Goal: Task Accomplishment & Management: Manage account settings

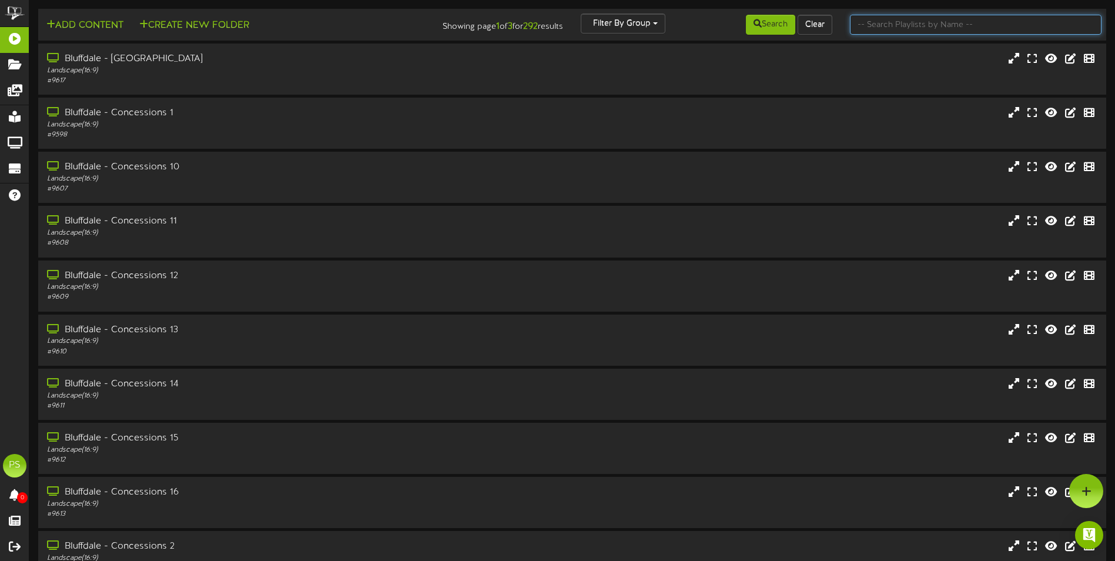
click at [961, 30] on input "text" at bounding box center [976, 25] width 252 height 20
type input "q"
click at [757, 24] on icon at bounding box center [758, 23] width 8 height 8
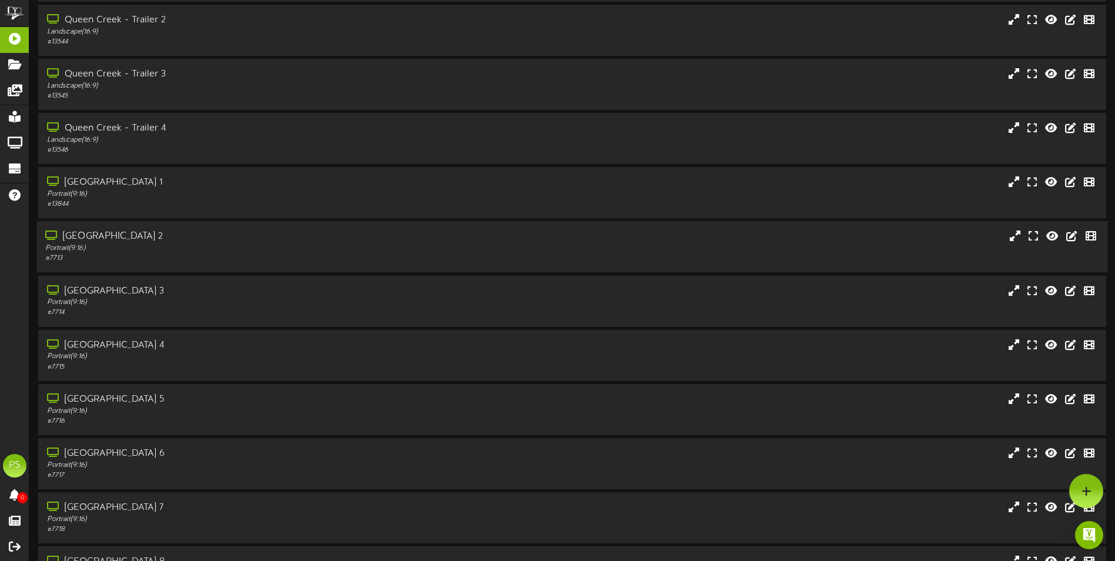
scroll to position [1234, 0]
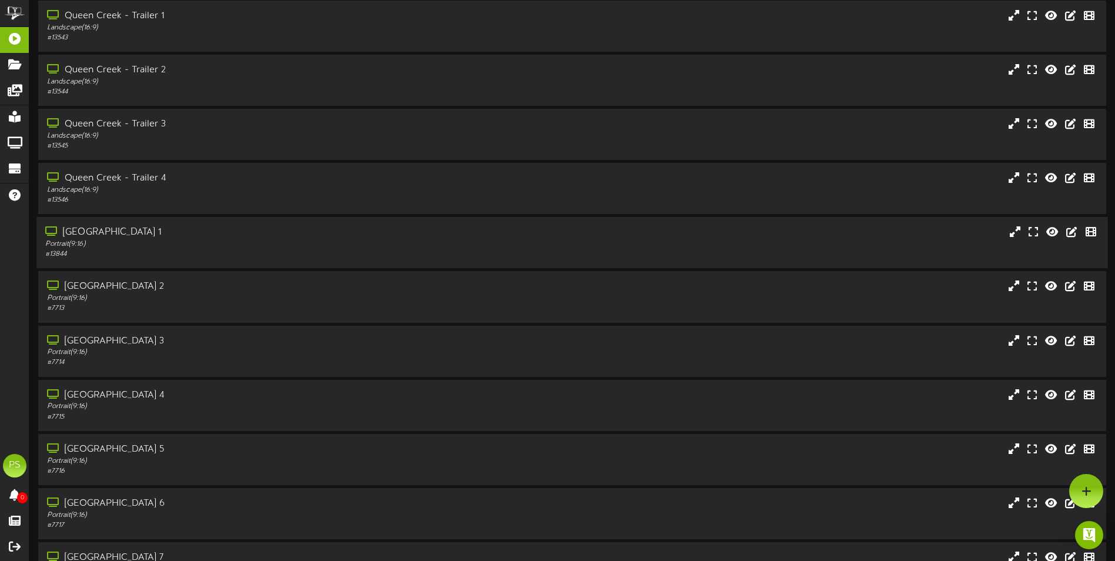
click at [256, 240] on div "Portrait ( 9:16 )" at bounding box center [259, 244] width 429 height 10
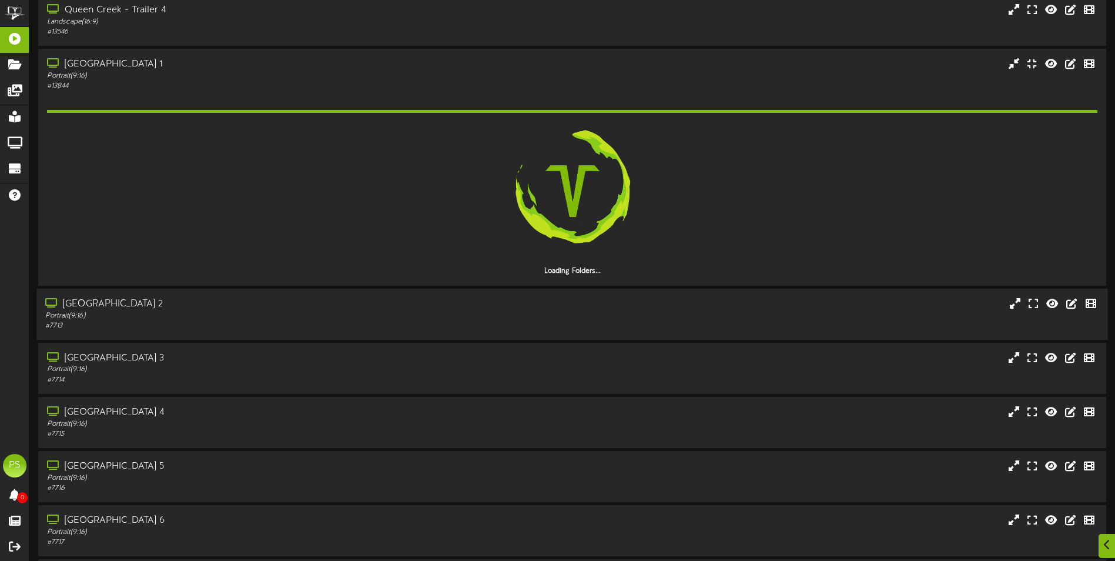
scroll to position [1411, 0]
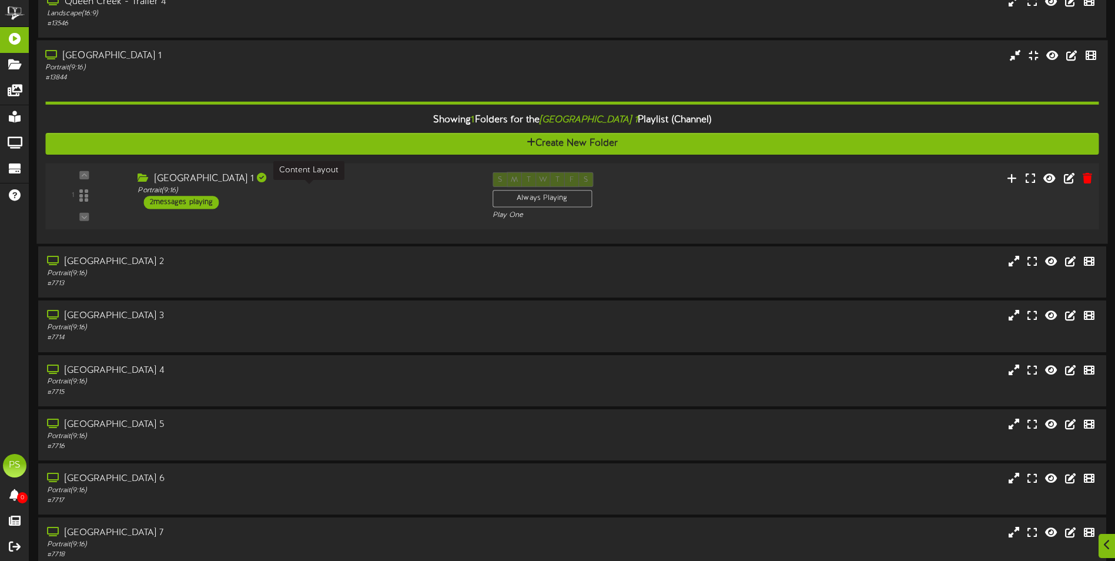
click at [362, 197] on div "[GEOGRAPHIC_DATA] 1 Portrait ( 9:16 ) 2 messages playing" at bounding box center [306, 190] width 354 height 37
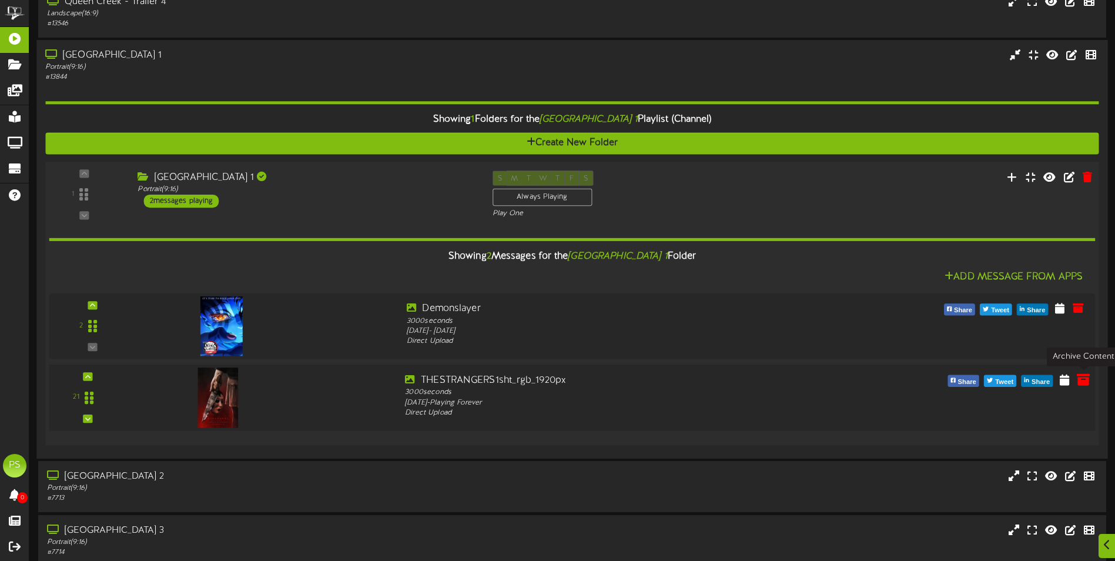
click at [1078, 382] on icon at bounding box center [1083, 379] width 13 height 13
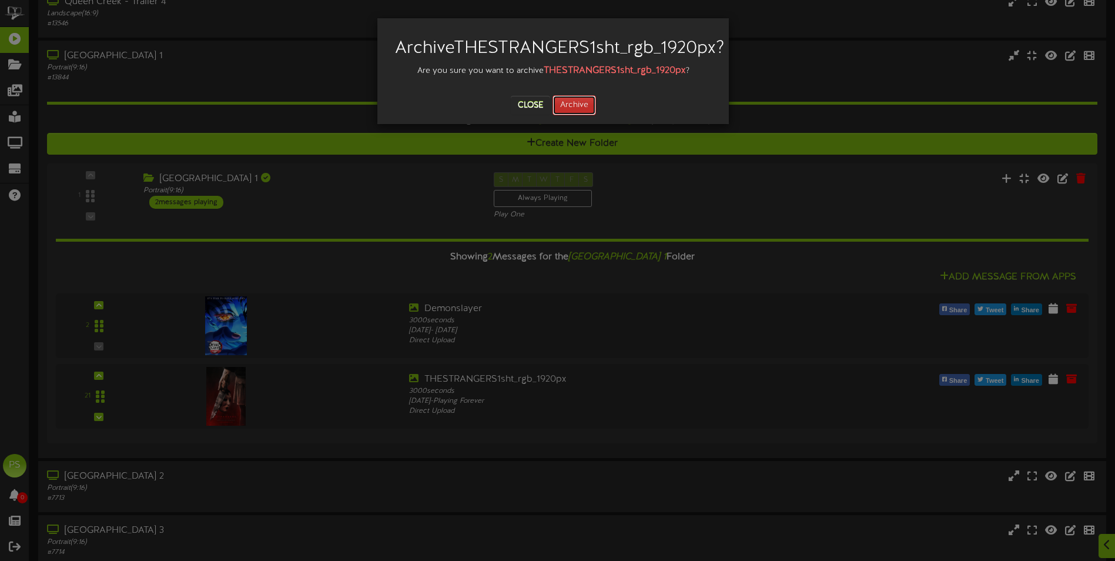
click at [584, 115] on button "Archive" at bounding box center [575, 105] width 44 height 20
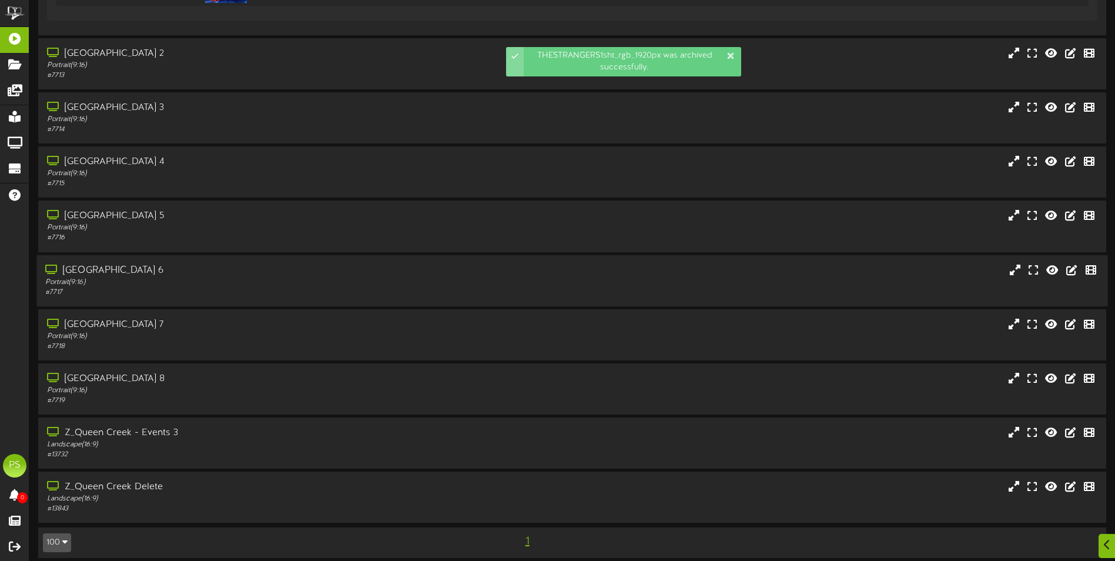
scroll to position [1764, 0]
drag, startPoint x: 199, startPoint y: 380, endPoint x: 202, endPoint y: 334, distance: 46.0
click at [199, 379] on div "[GEOGRAPHIC_DATA] 8" at bounding box center [260, 379] width 427 height 14
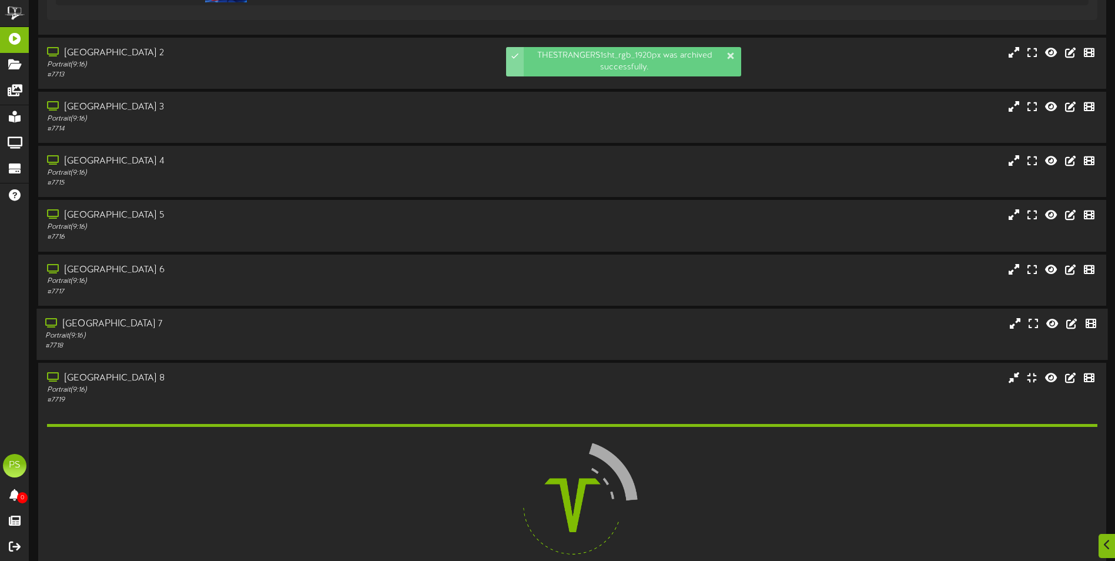
click at [202, 334] on div "Portrait ( 9:16 )" at bounding box center [259, 335] width 429 height 10
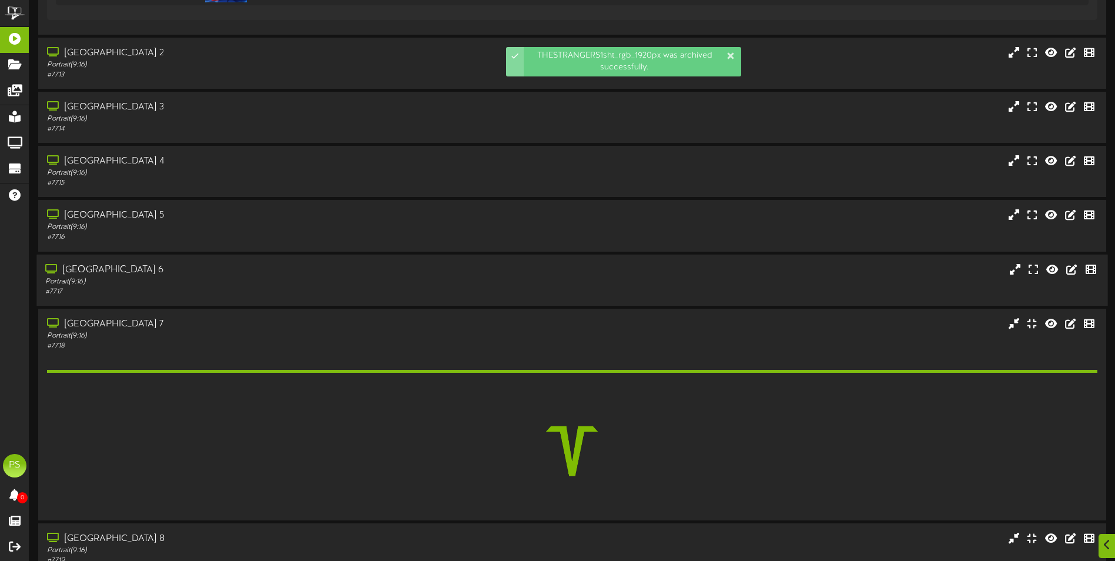
click at [205, 282] on div "Portrait ( 9:16 )" at bounding box center [259, 281] width 429 height 10
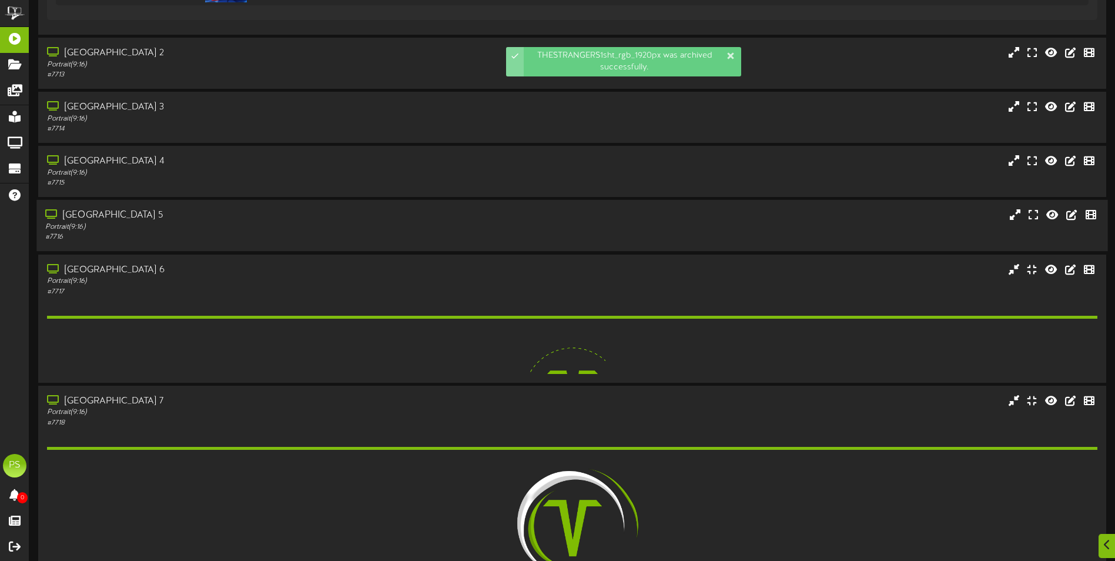
drag, startPoint x: 207, startPoint y: 233, endPoint x: 207, endPoint y: 221, distance: 11.8
click at [207, 232] on div "[GEOGRAPHIC_DATA] 5 Portrait ( 9:16 ) # 7716" at bounding box center [259, 226] width 446 height 34
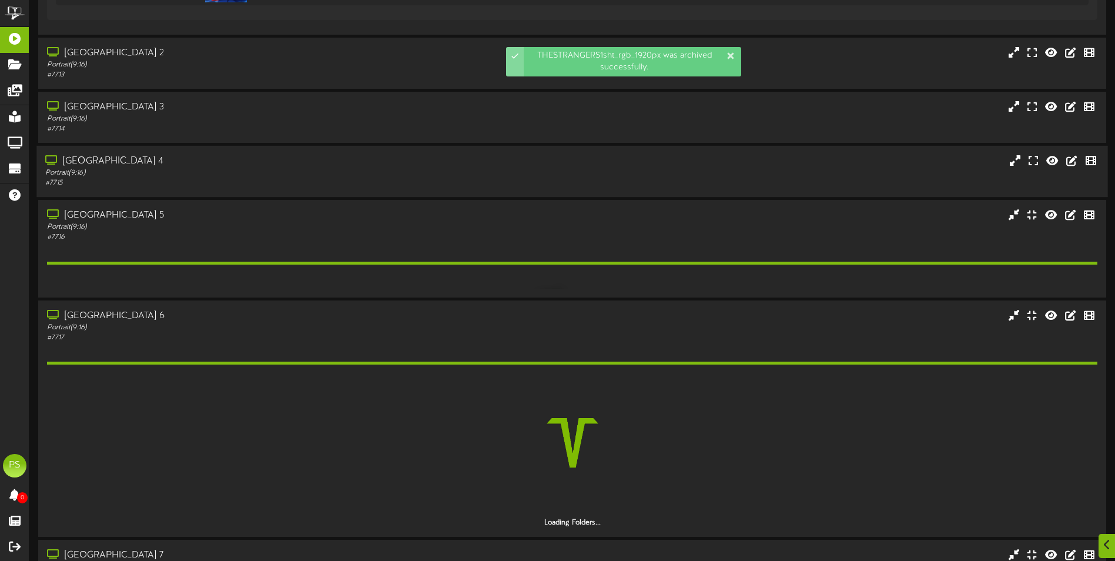
drag, startPoint x: 207, startPoint y: 221, endPoint x: 207, endPoint y: 163, distance: 58.2
click at [207, 165] on div "[GEOGRAPHIC_DATA] 4" at bounding box center [259, 162] width 429 height 14
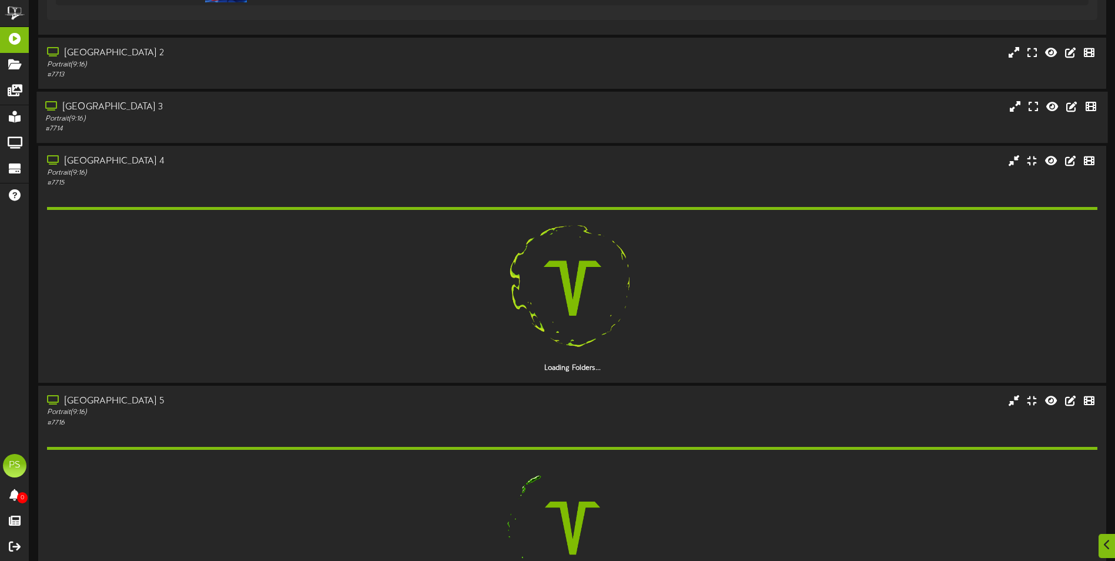
click at [206, 125] on div "# 7714" at bounding box center [259, 129] width 429 height 10
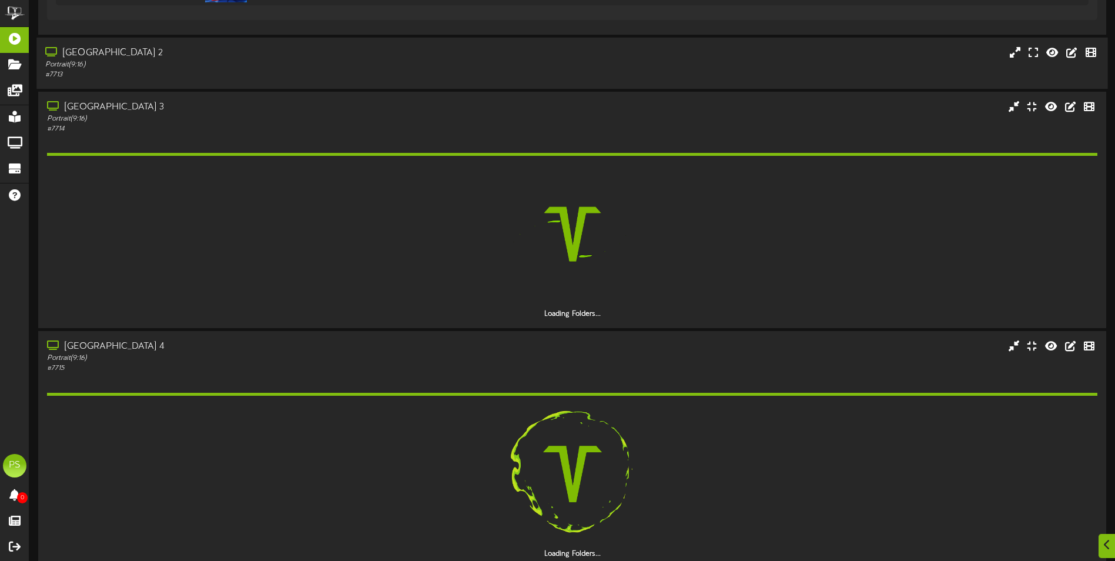
click at [216, 81] on div "[GEOGRAPHIC_DATA] 2 Portrait ( 9:16 ) # 7713" at bounding box center [571, 63] width 1071 height 51
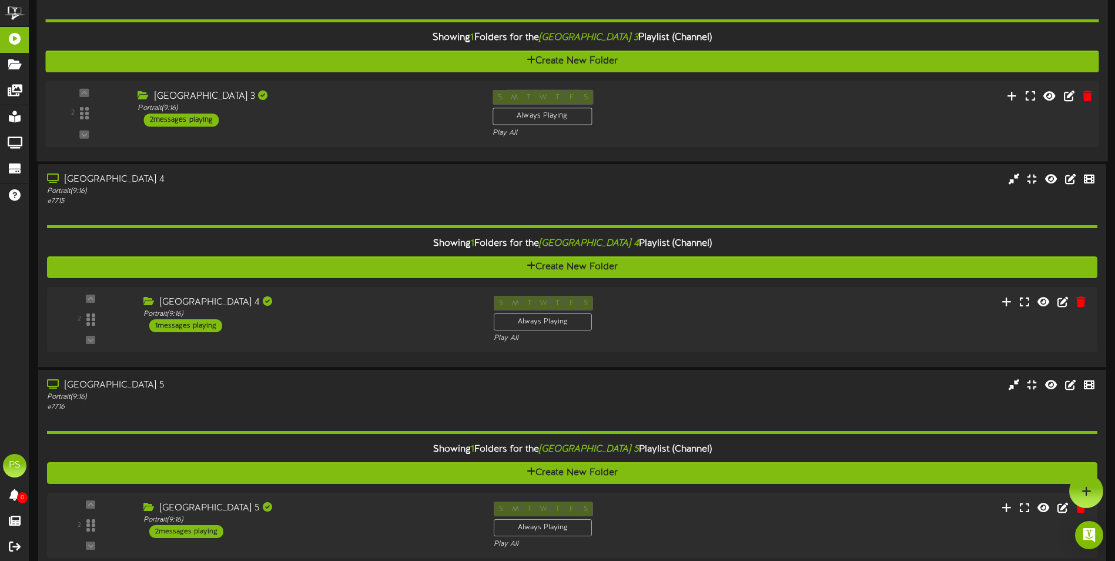
scroll to position [1999, 0]
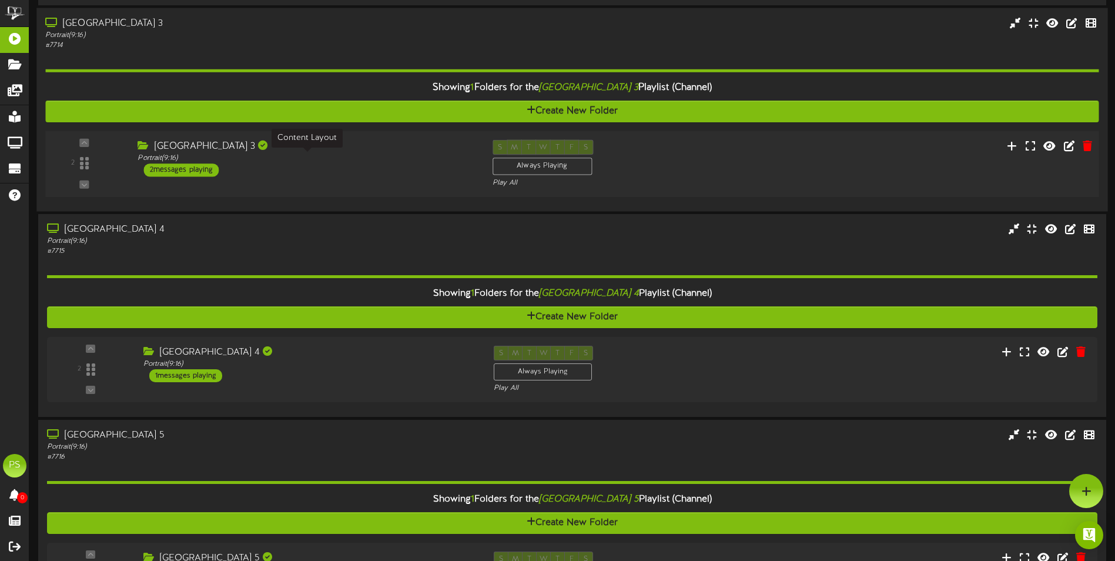
click at [351, 153] on div "Portrait ( 9:16 )" at bounding box center [306, 158] width 337 height 10
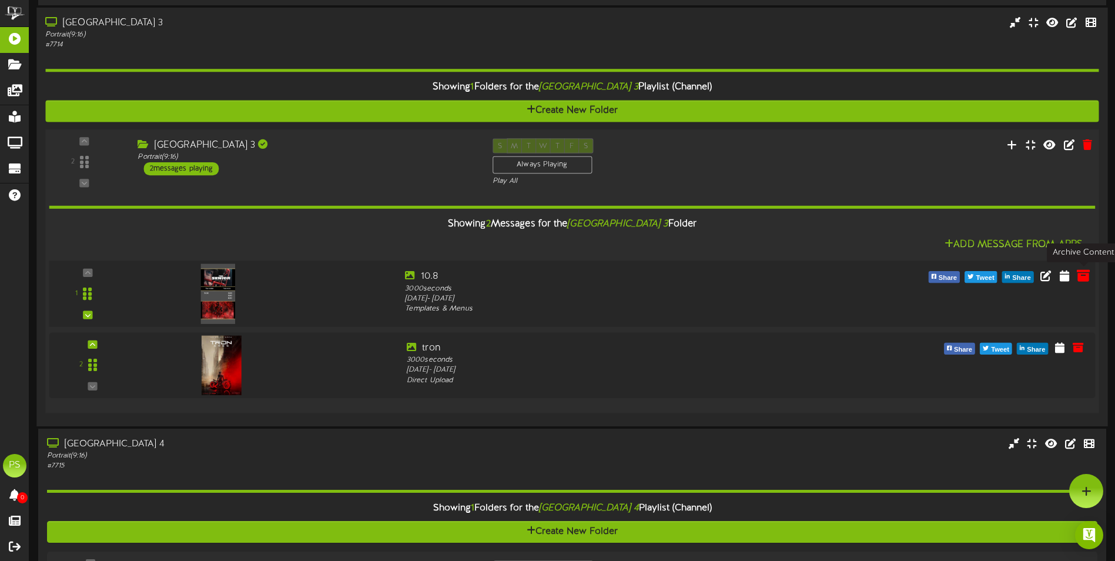
click at [1081, 277] on icon at bounding box center [1083, 275] width 13 height 13
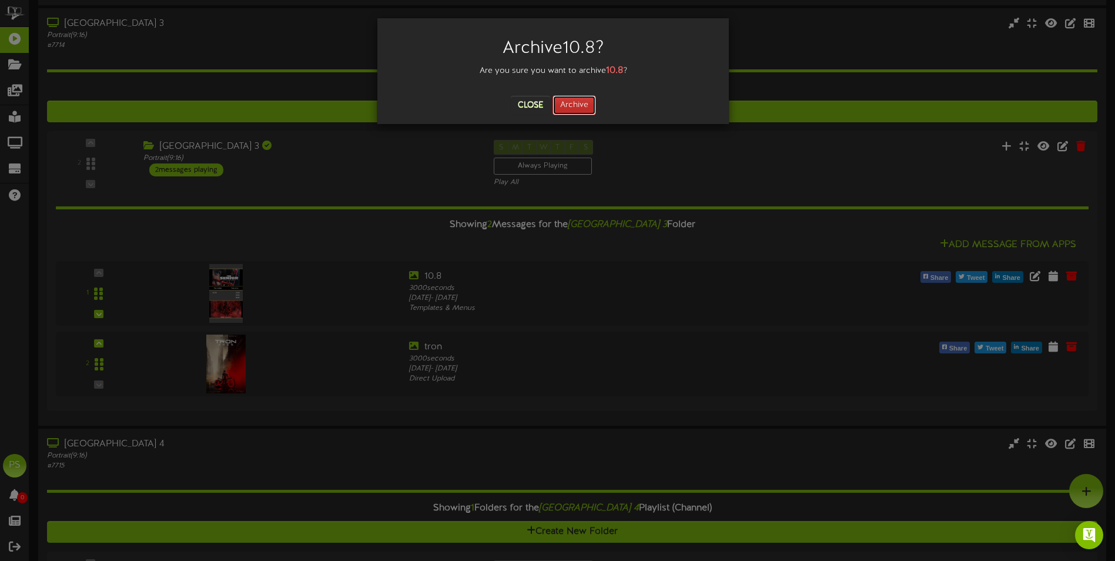
click at [570, 109] on button "Archive" at bounding box center [575, 105] width 44 height 20
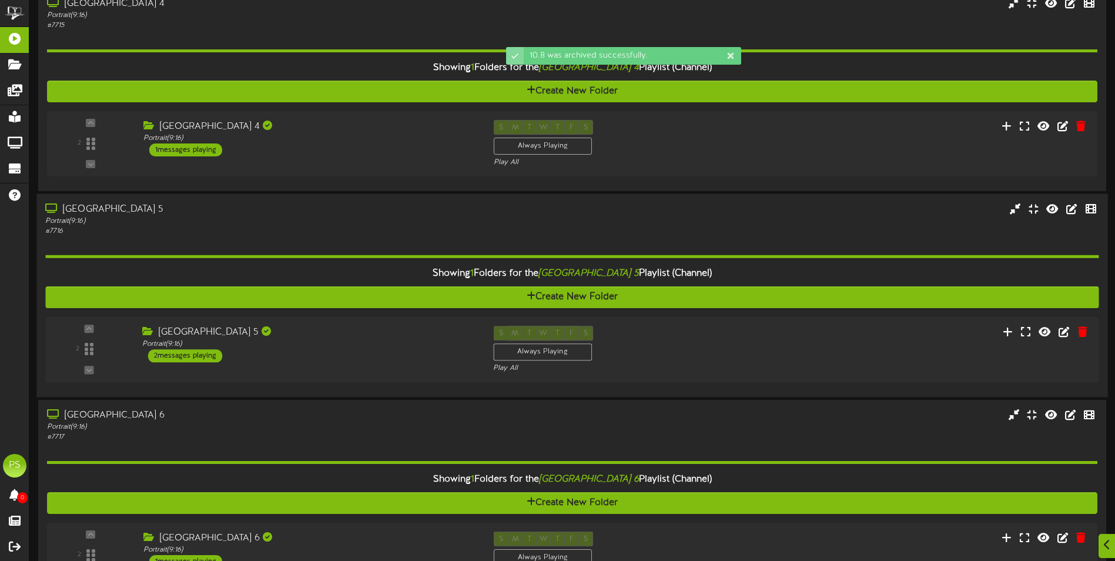
scroll to position [2469, 0]
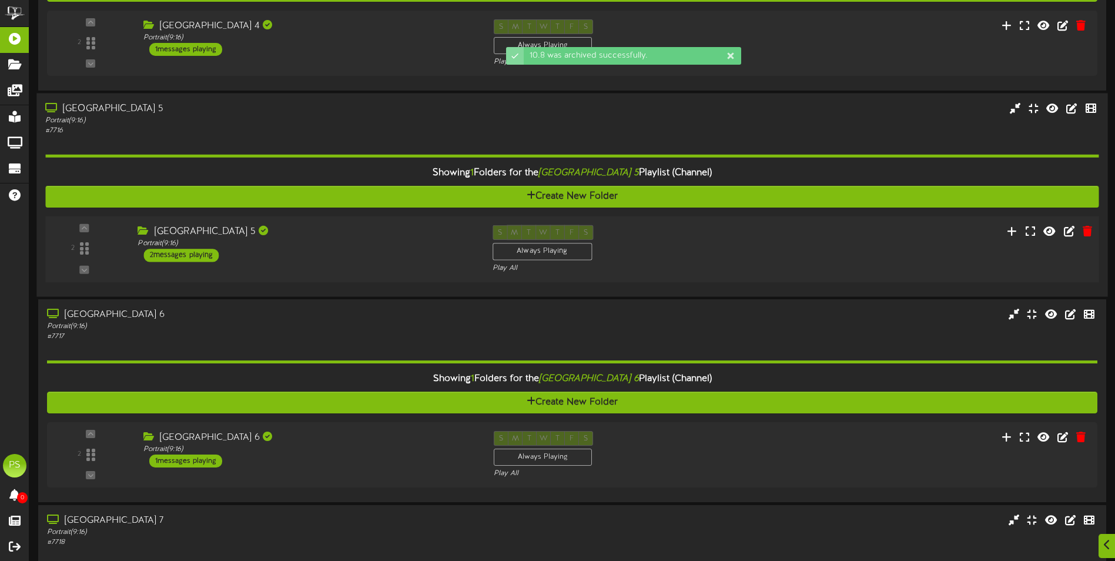
click at [356, 257] on div "[GEOGRAPHIC_DATA] 5 Portrait ( 9:16 ) 2 messages playing" at bounding box center [306, 243] width 354 height 37
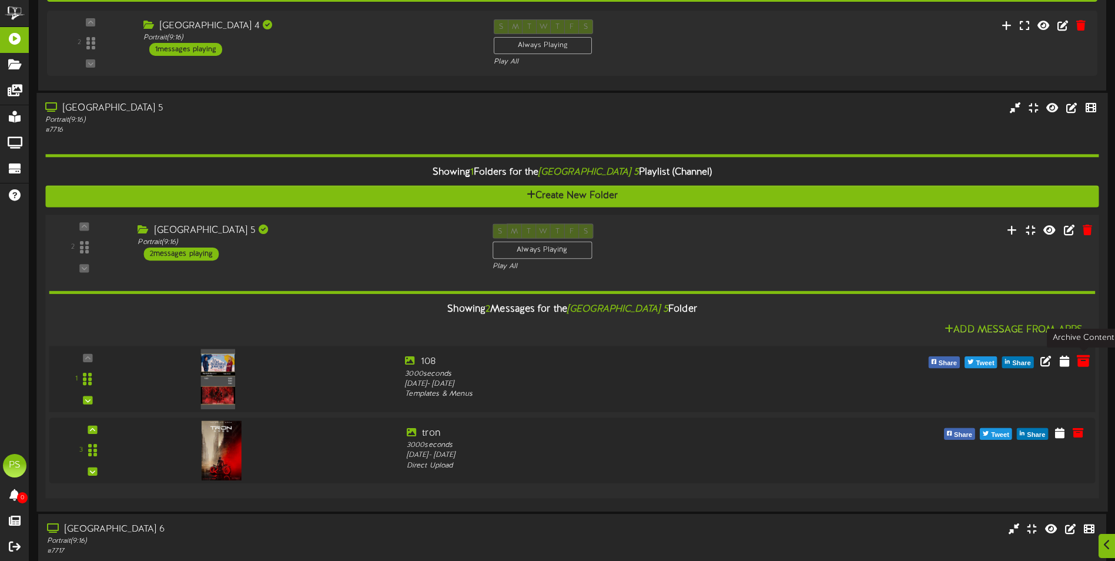
click at [1083, 361] on icon at bounding box center [1083, 360] width 13 height 13
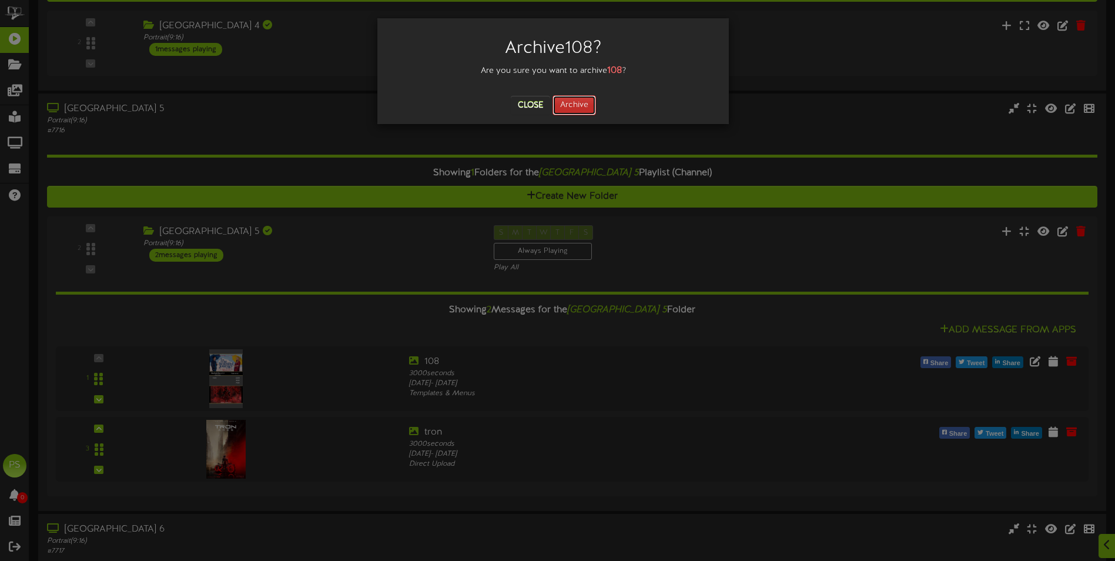
click at [567, 108] on button "Archive" at bounding box center [575, 105] width 44 height 20
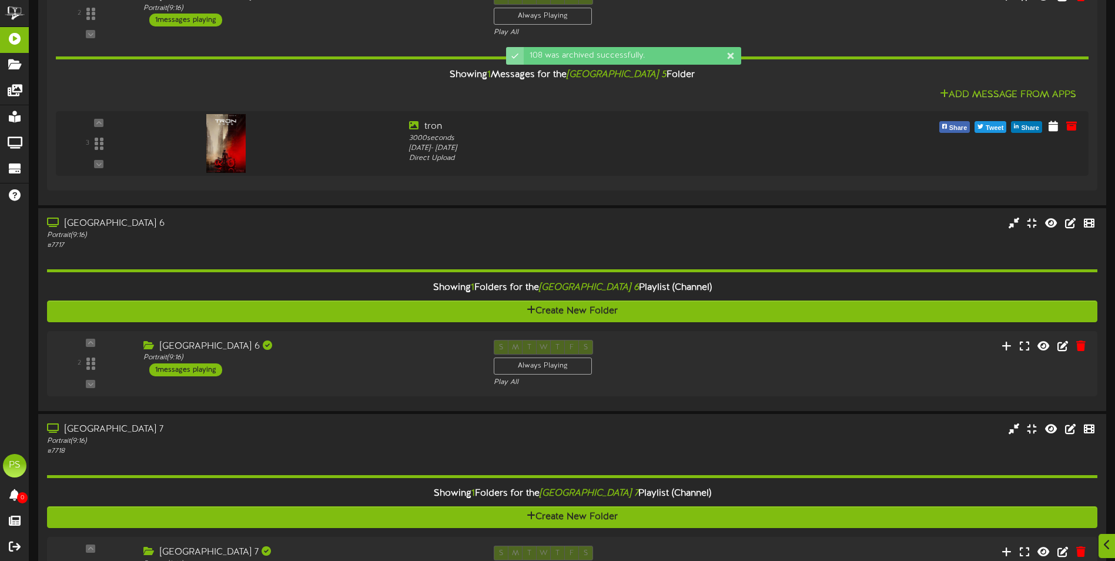
scroll to position [2998, 0]
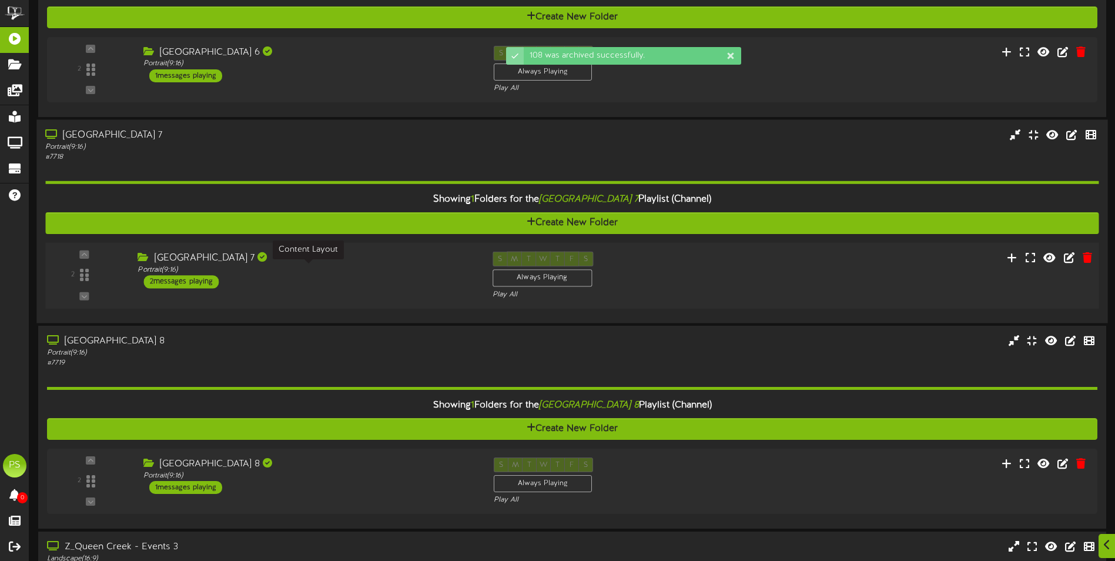
click at [367, 273] on div "Portrait ( 9:16 )" at bounding box center [306, 270] width 337 height 10
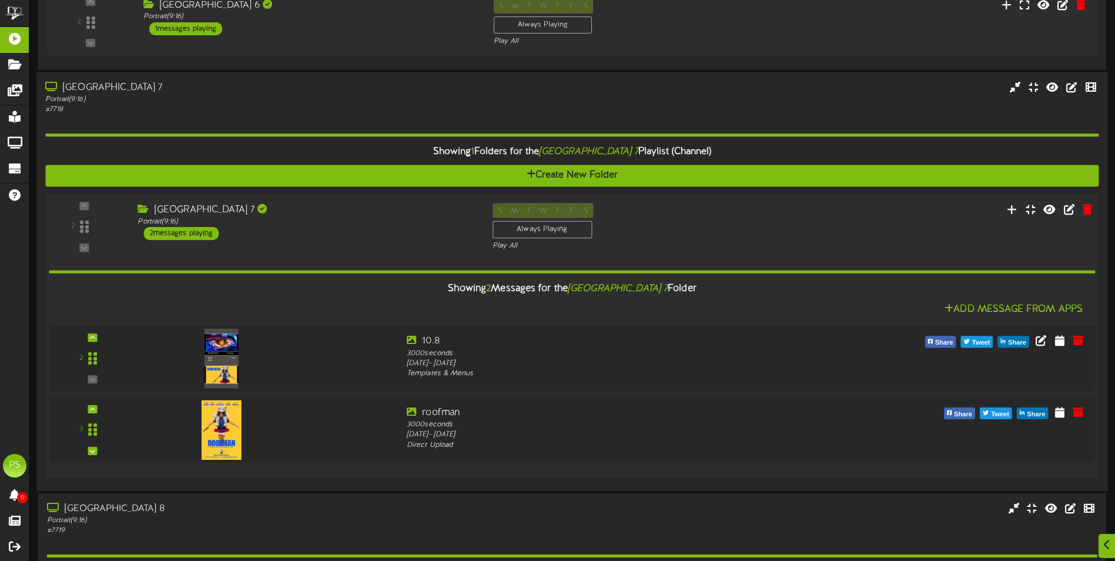
scroll to position [3174, 0]
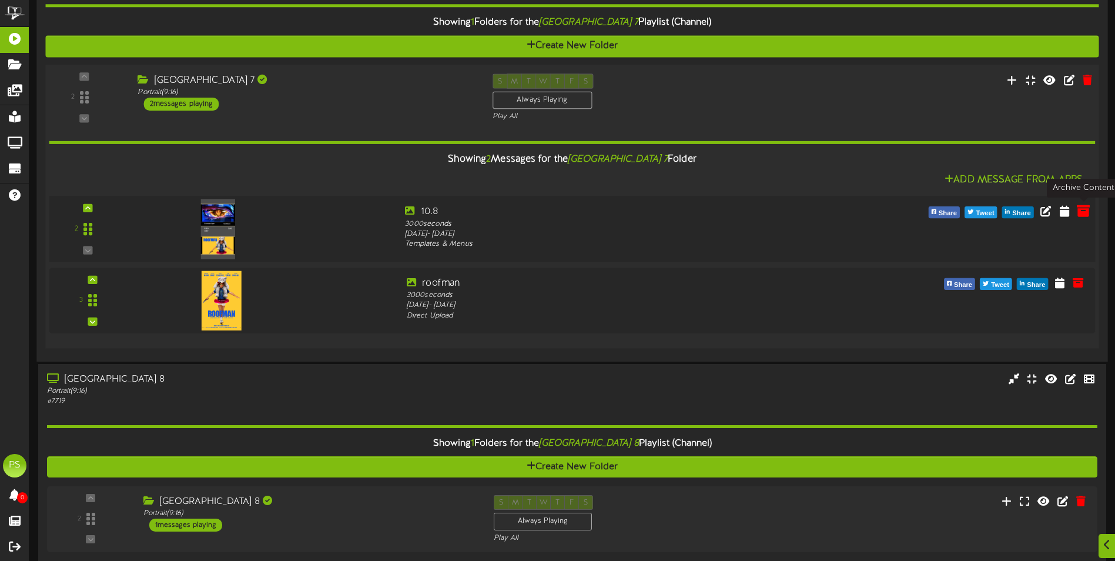
click at [1084, 212] on icon at bounding box center [1083, 210] width 13 height 13
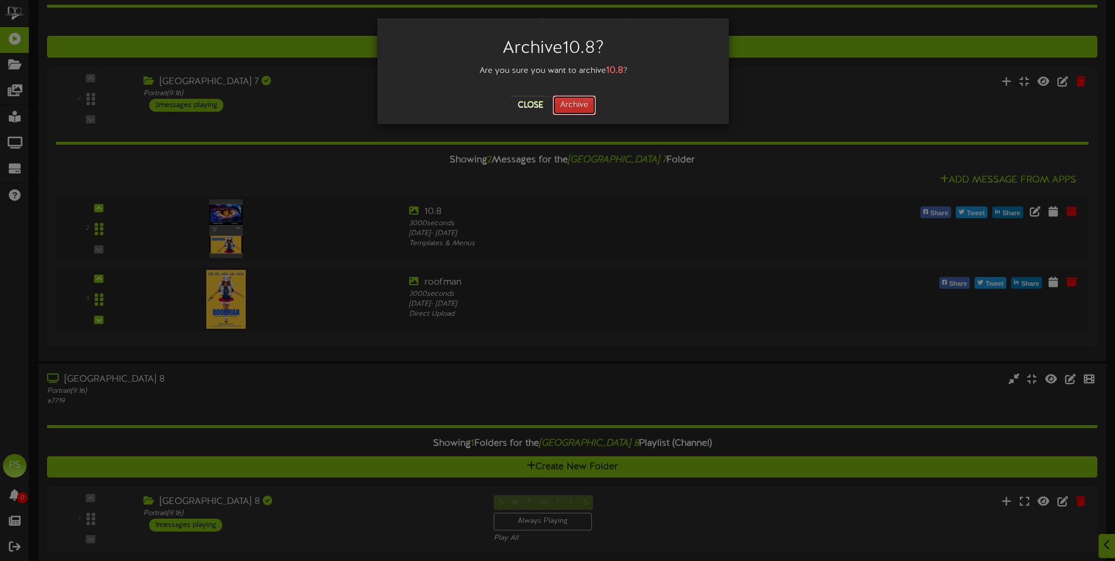
click at [578, 106] on button "Archive" at bounding box center [575, 105] width 44 height 20
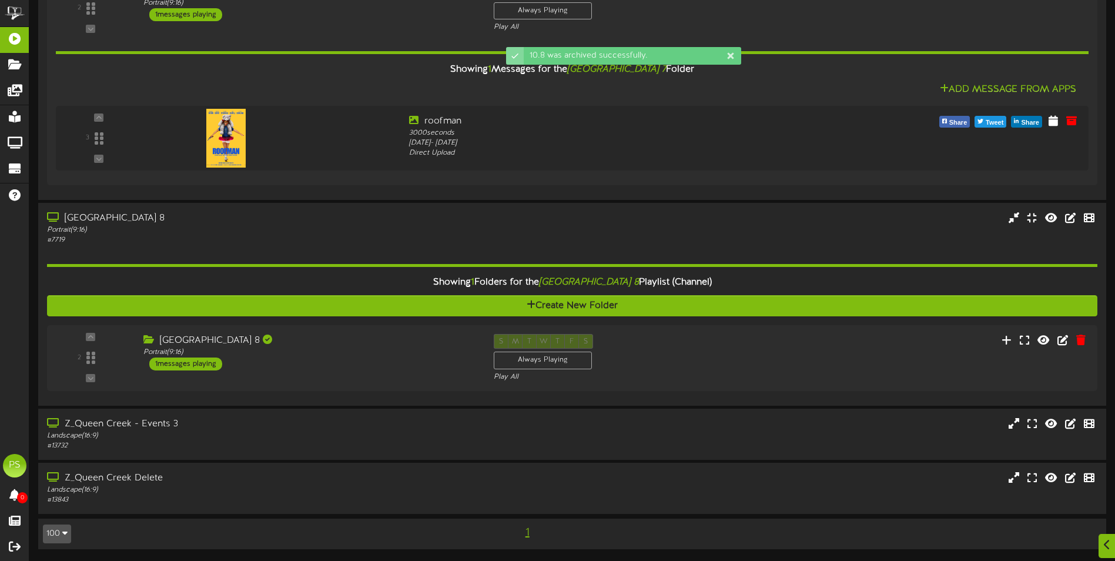
scroll to position [3265, 0]
